Goal: Task Accomplishment & Management: Use online tool/utility

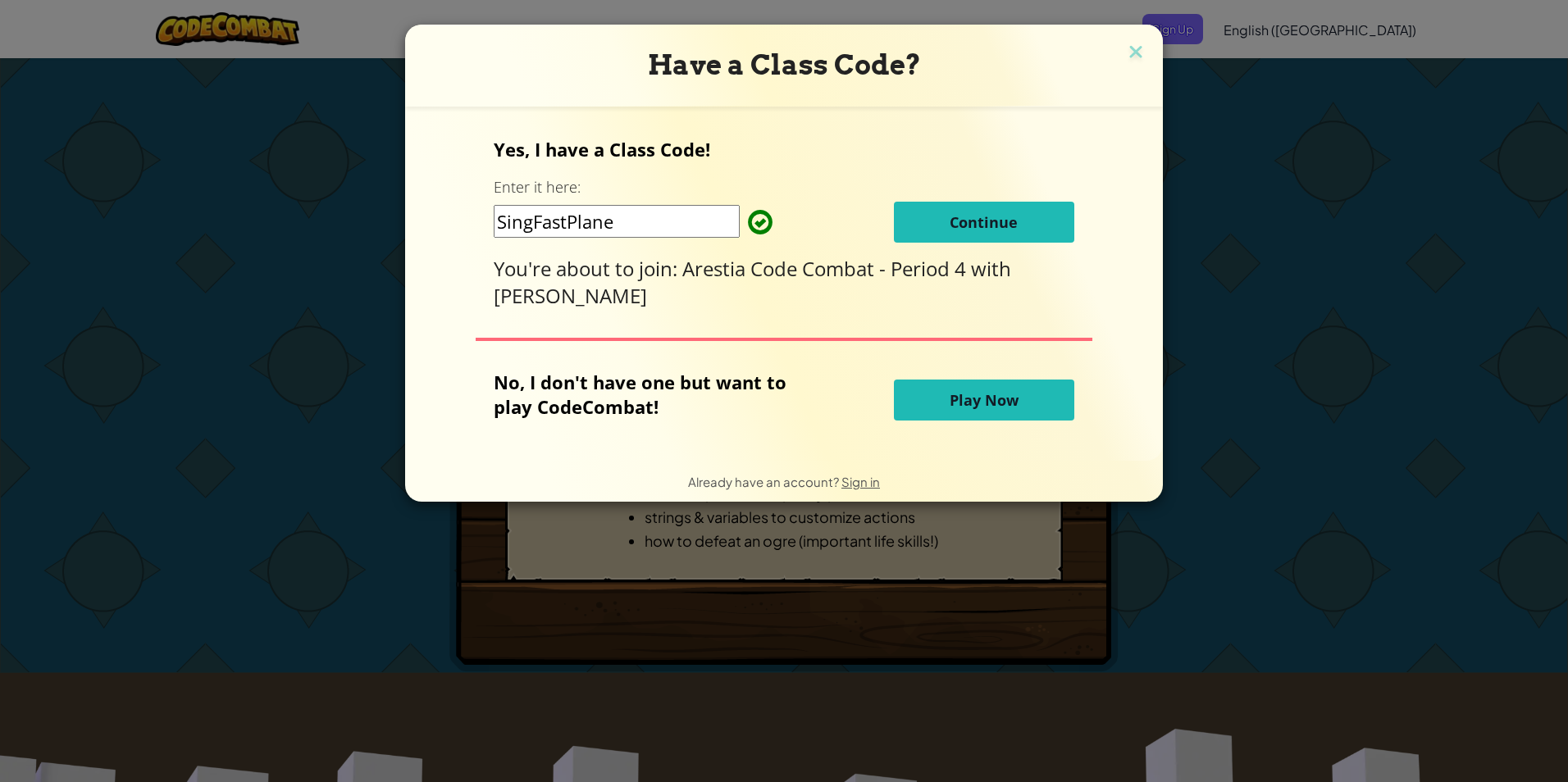
click at [970, 223] on span "Continue" at bounding box center [983, 222] width 68 height 20
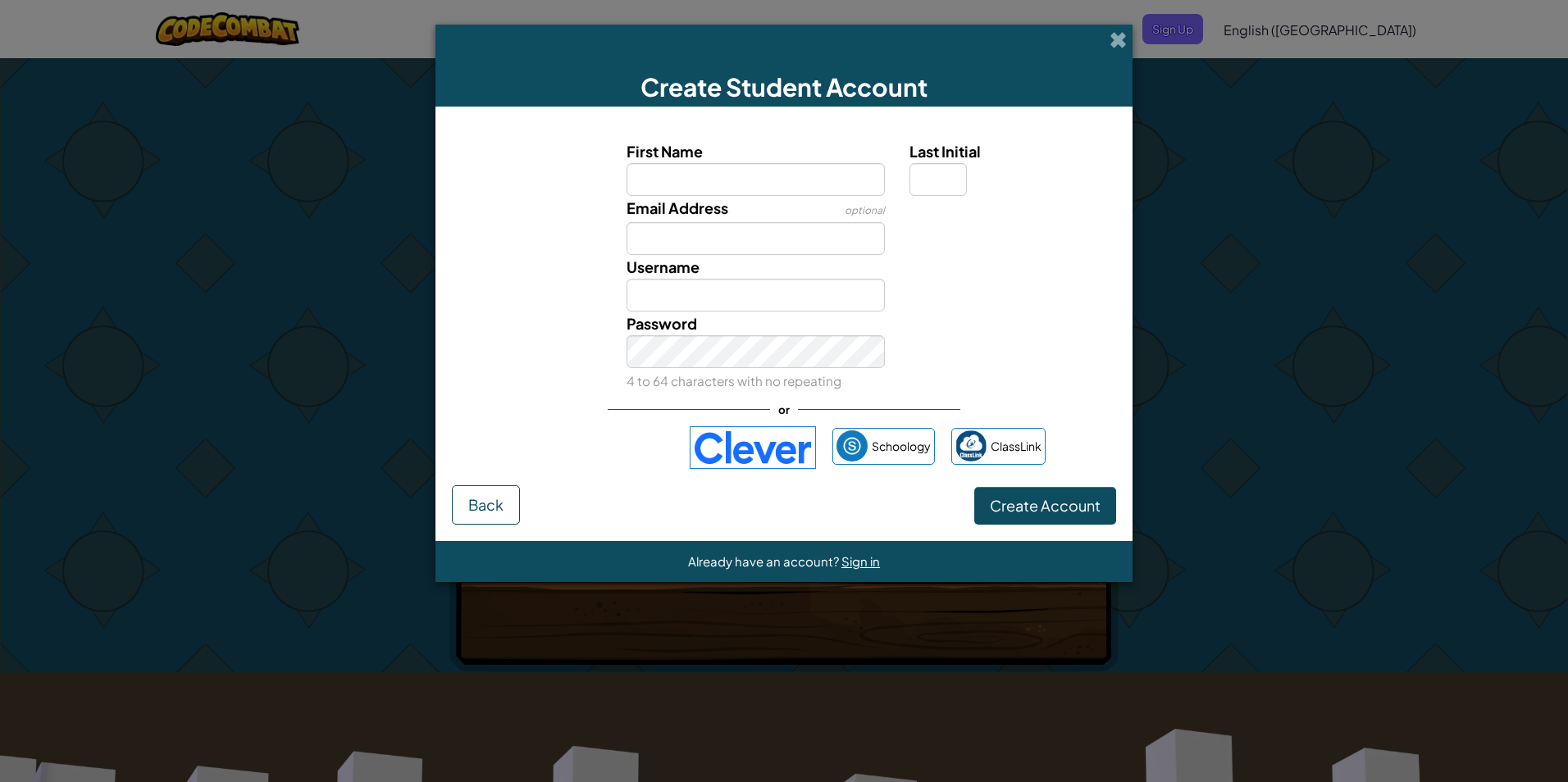
click at [738, 463] on img at bounding box center [752, 448] width 126 height 43
click at [746, 444] on img at bounding box center [752, 448] width 126 height 43
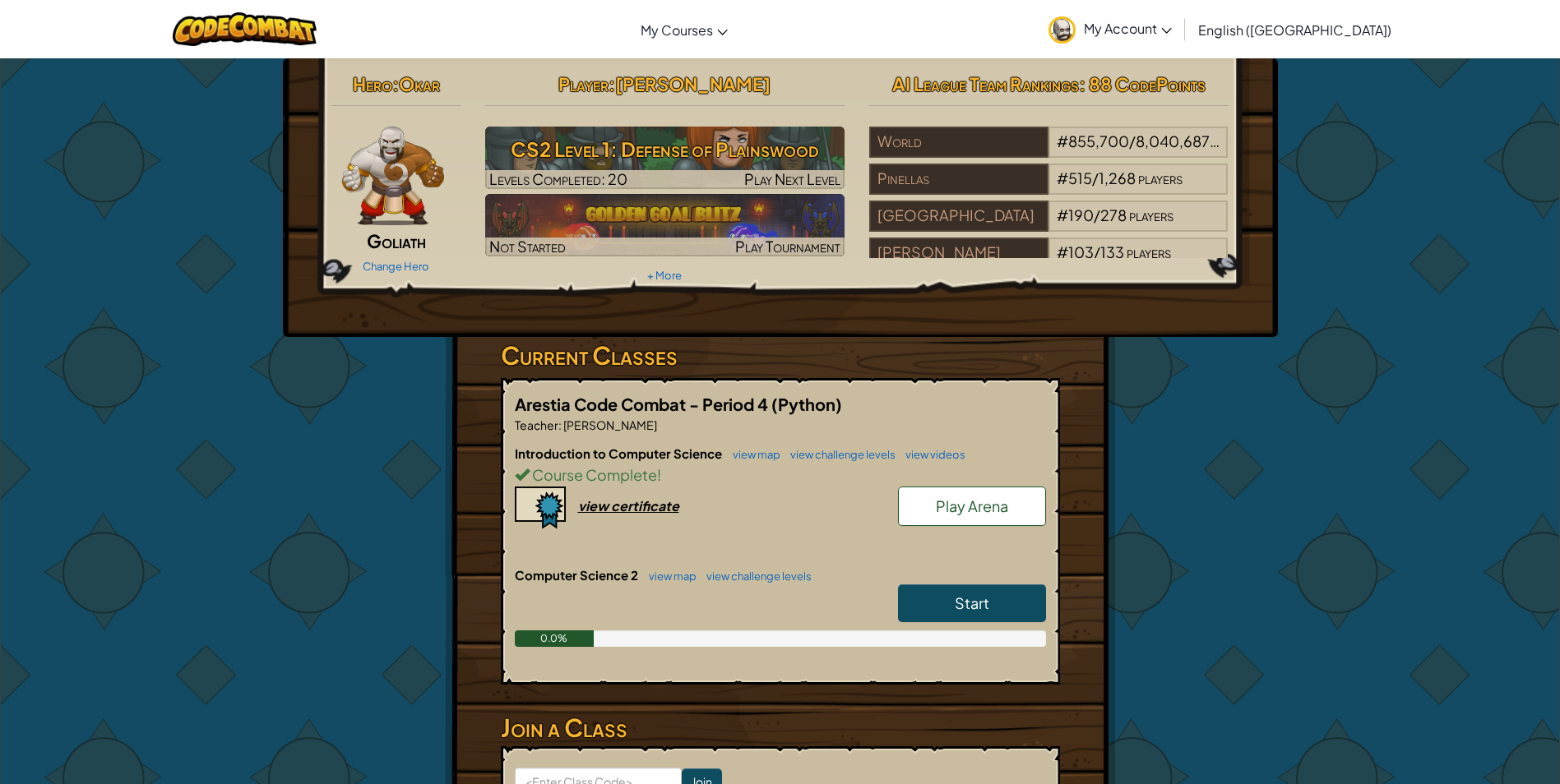
click at [928, 597] on link "Start" at bounding box center [972, 604] width 148 height 38
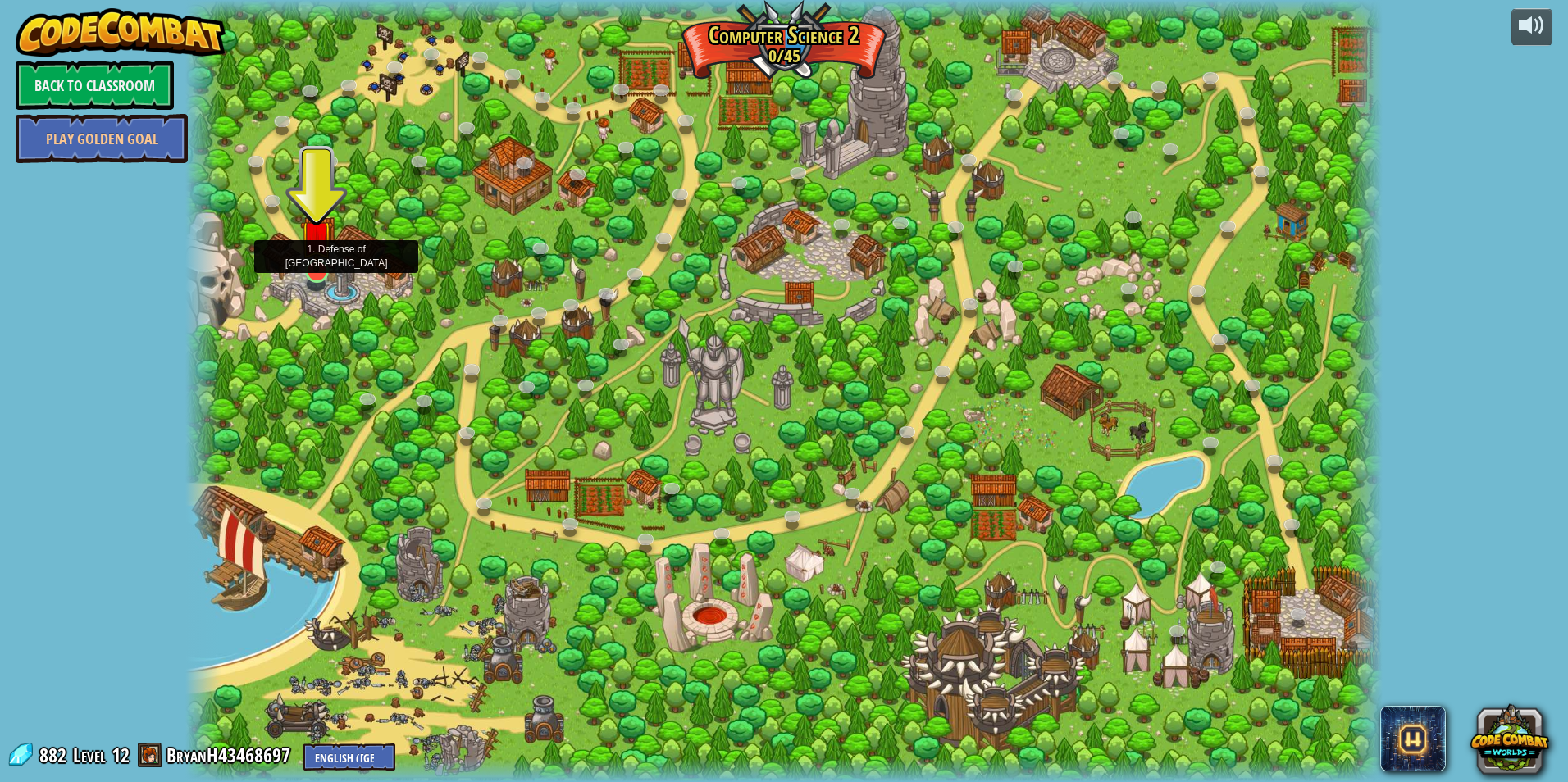
click at [323, 270] on img at bounding box center [316, 236] width 32 height 73
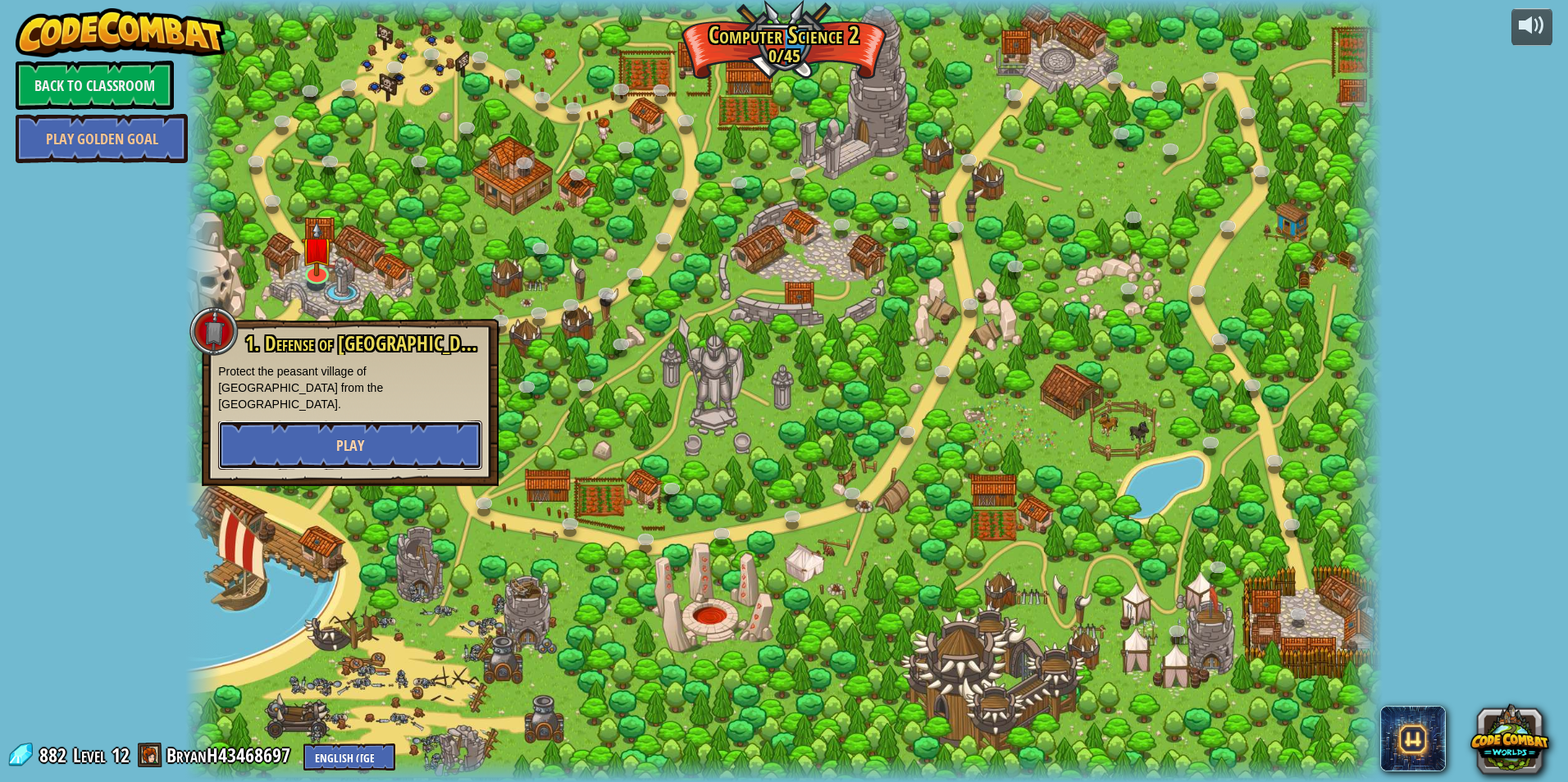
click at [335, 433] on button "Play" at bounding box center [350, 445] width 264 height 49
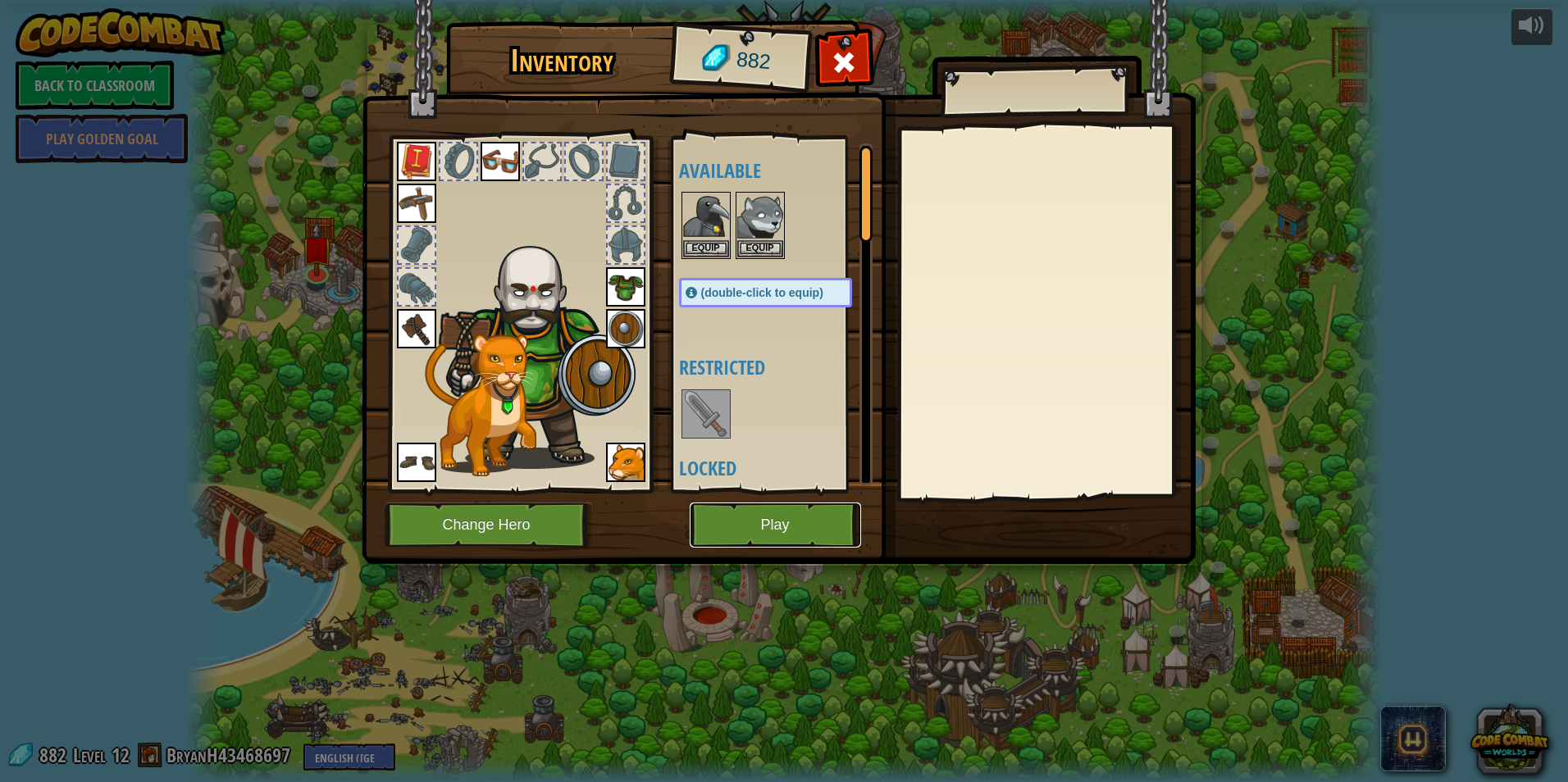
click at [818, 534] on button "Play" at bounding box center [776, 525] width 172 height 45
